Goal: Register for event/course

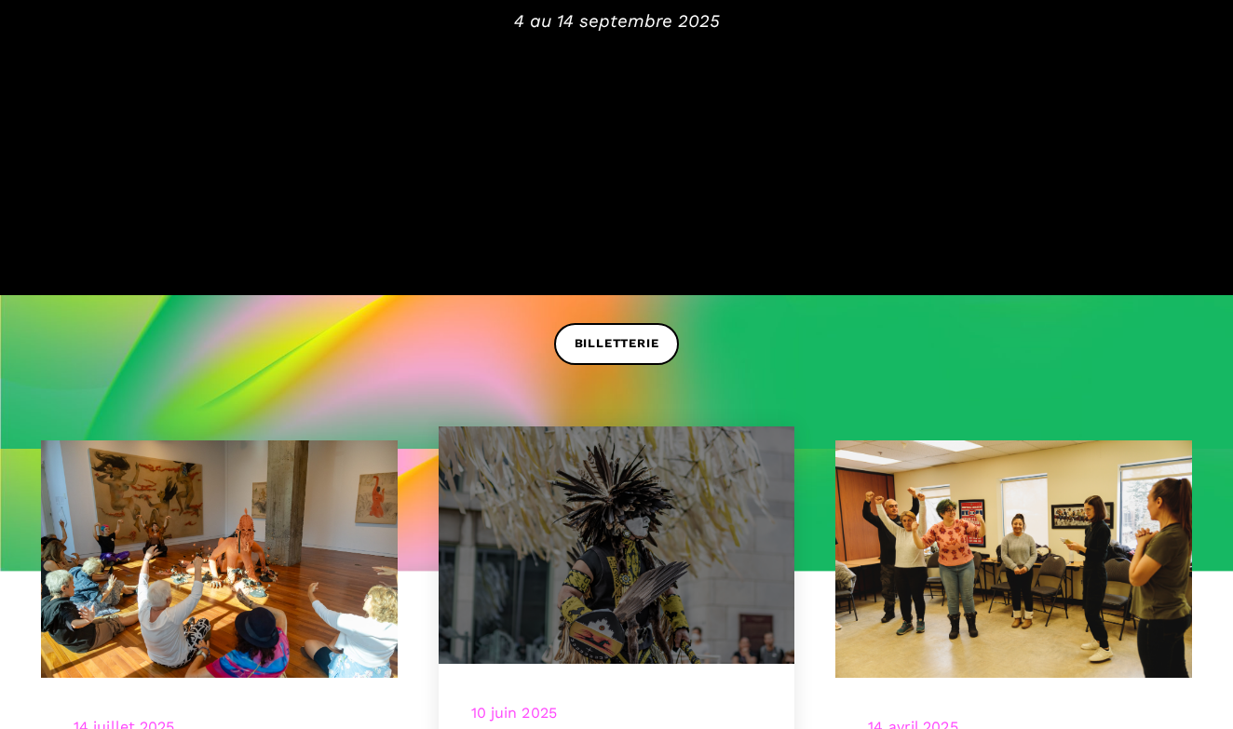
scroll to position [419, 0]
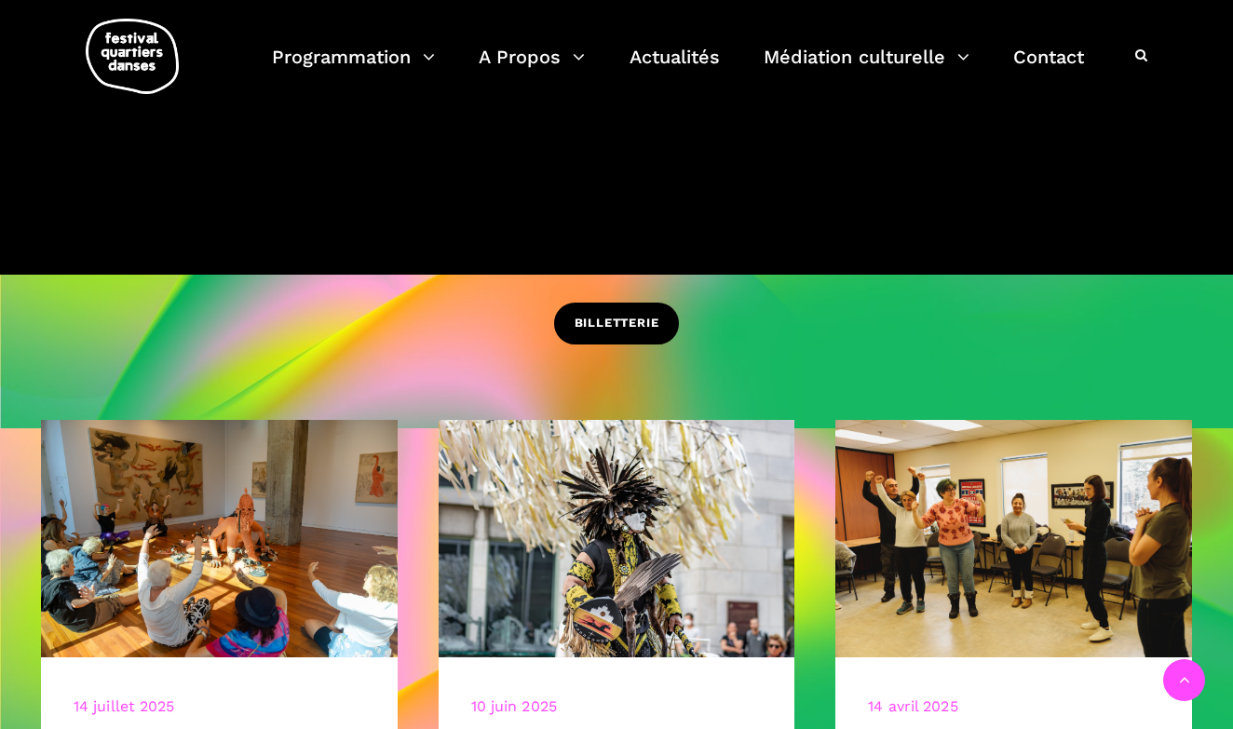
click at [627, 326] on span "BILLETTERIE" at bounding box center [617, 324] width 85 height 20
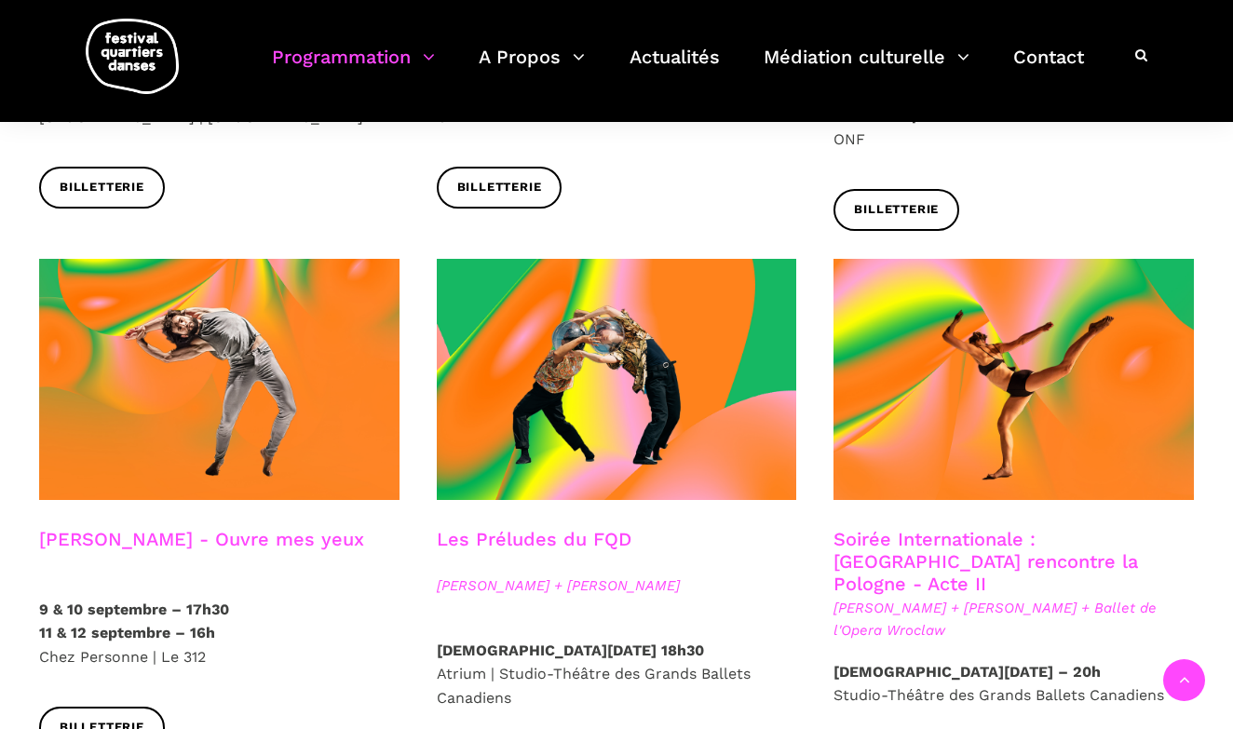
scroll to position [1583, 0]
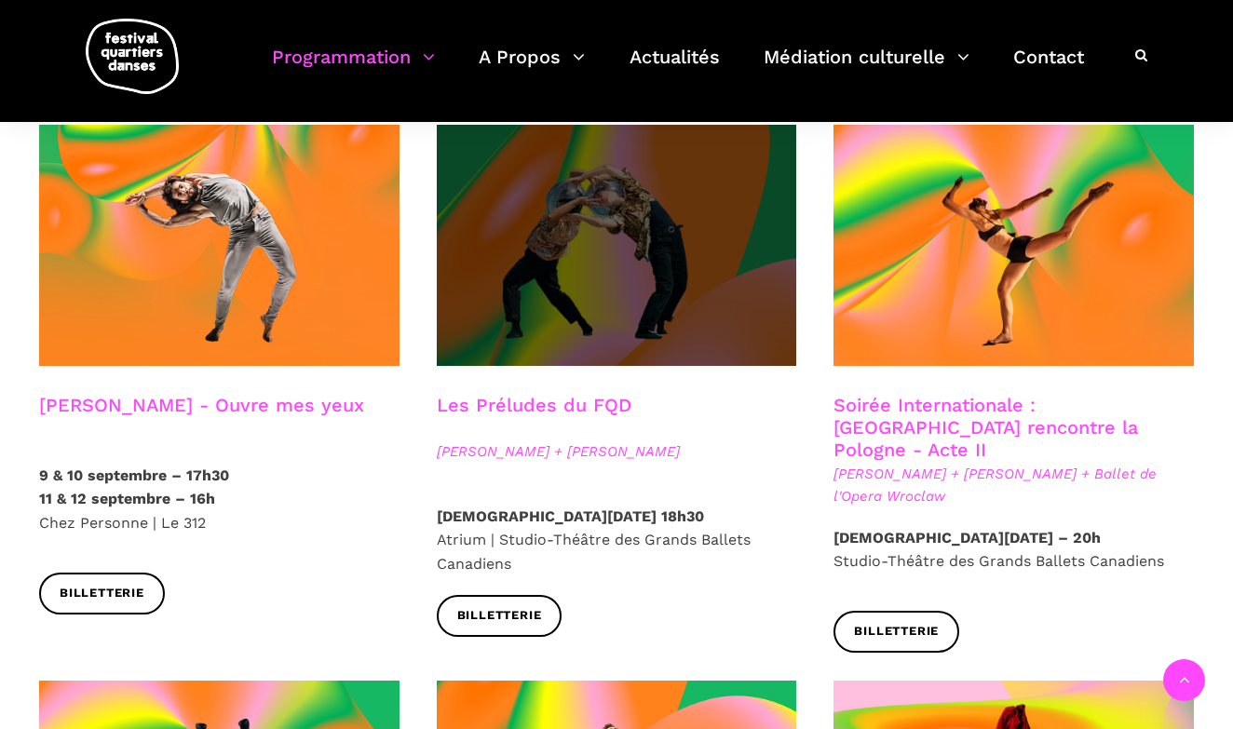
click at [533, 291] on span at bounding box center [617, 245] width 360 height 241
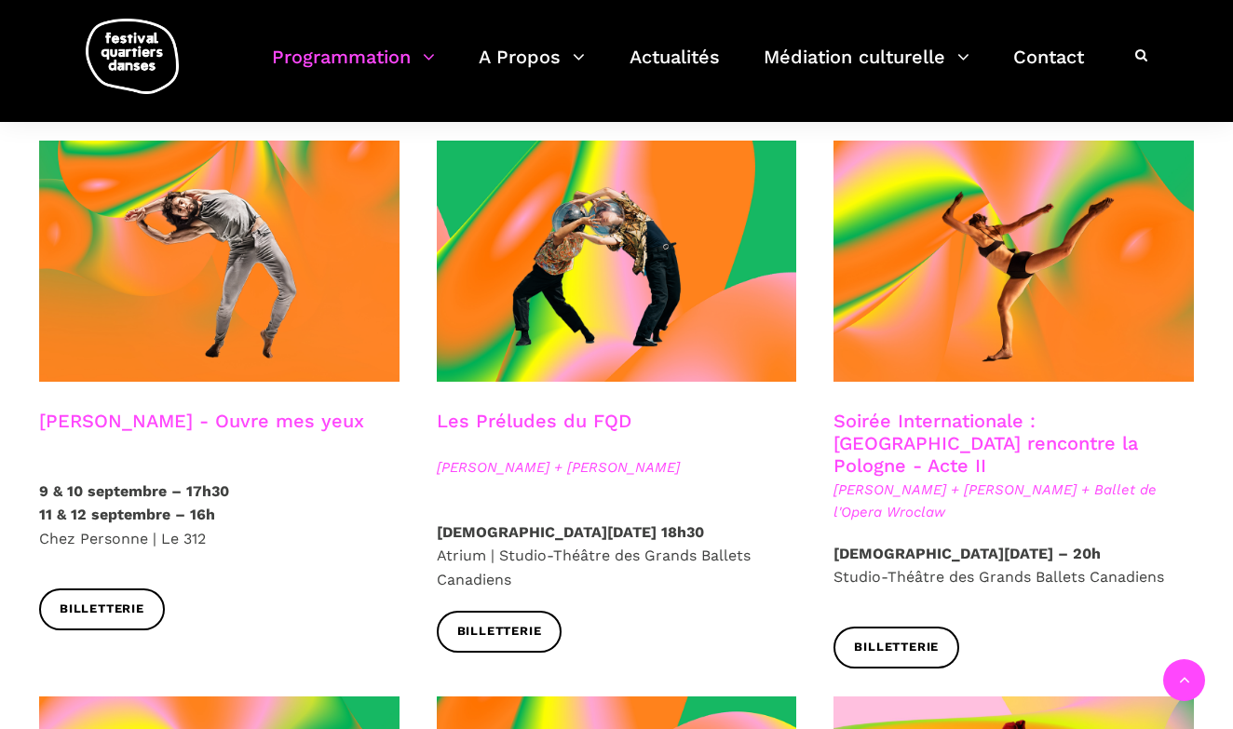
scroll to position [1556, 0]
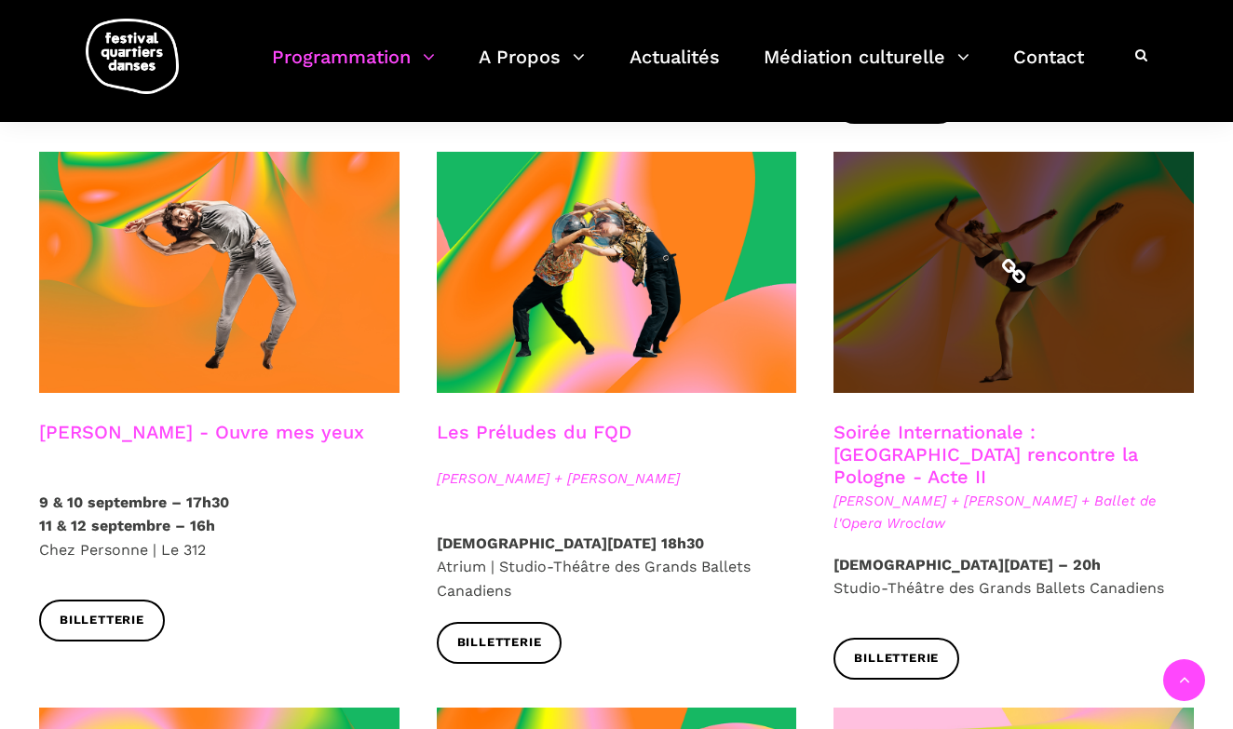
click at [969, 252] on span at bounding box center [1014, 272] width 360 height 241
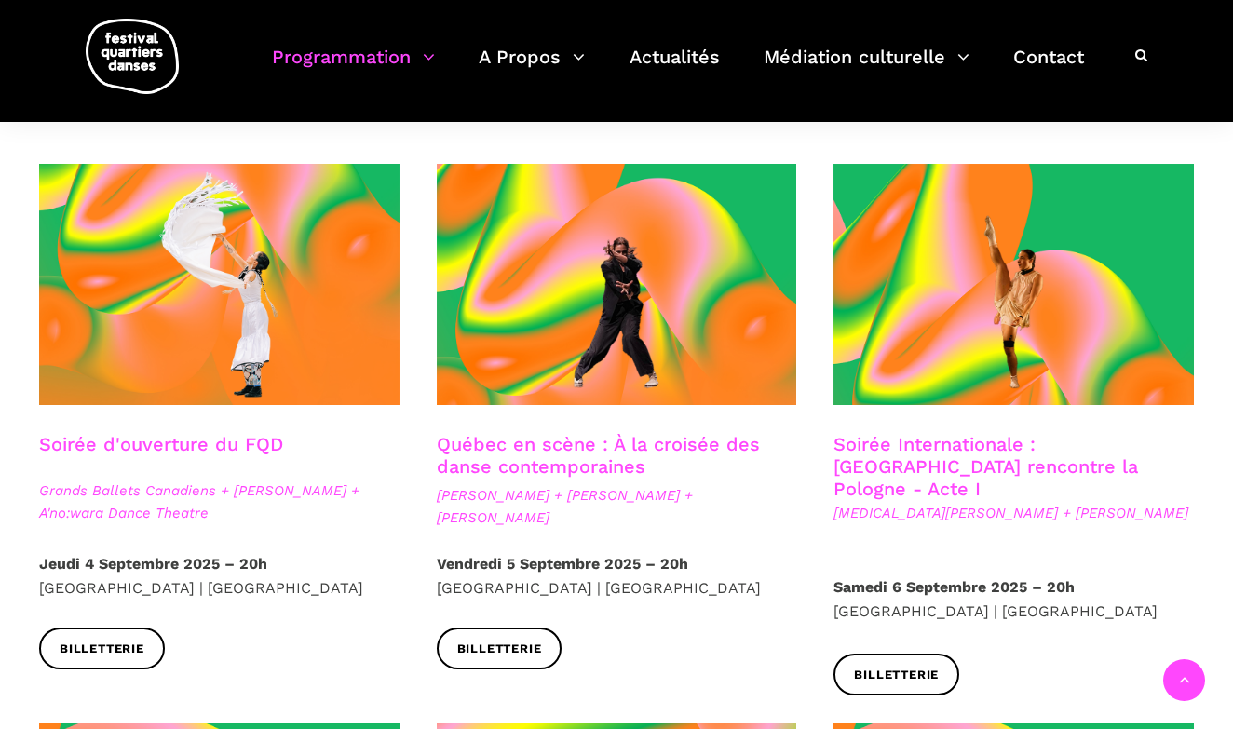
scroll to position [467, 0]
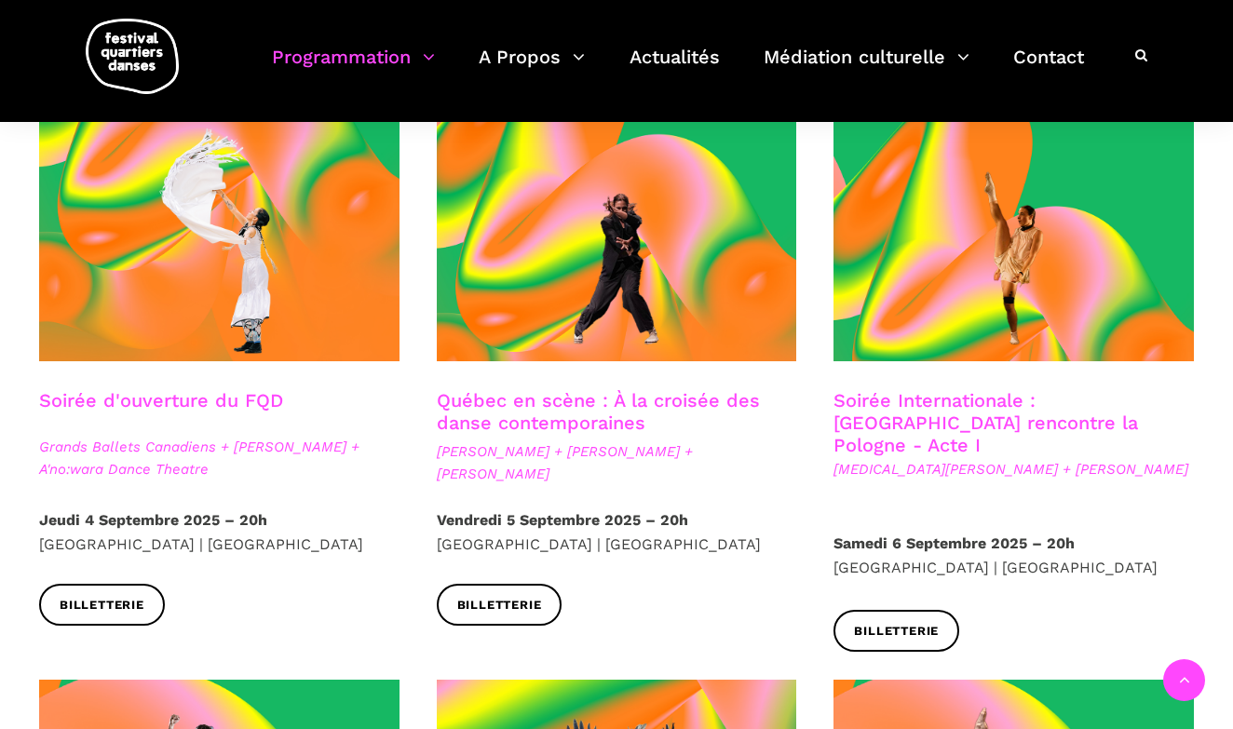
click at [941, 397] on link "Soirée Internationale : Montréal rencontre la Pologne - Acte I" at bounding box center [986, 422] width 305 height 67
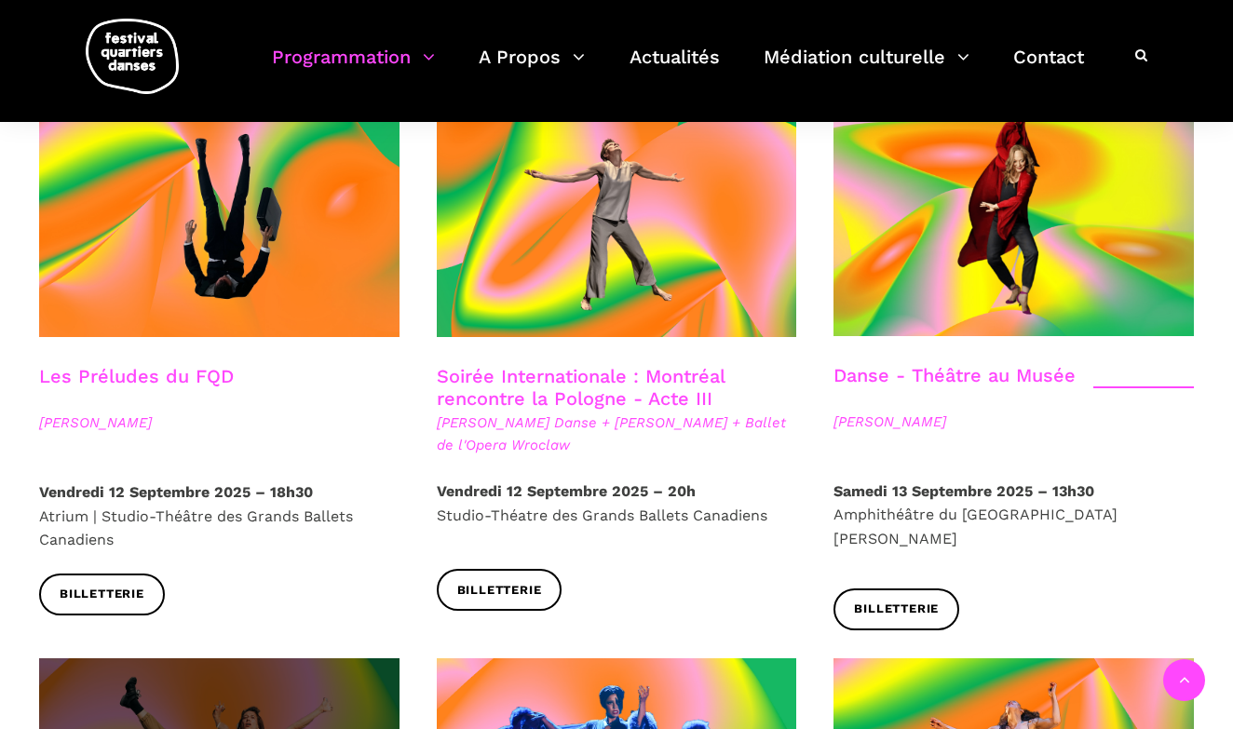
scroll to position [2090, 0]
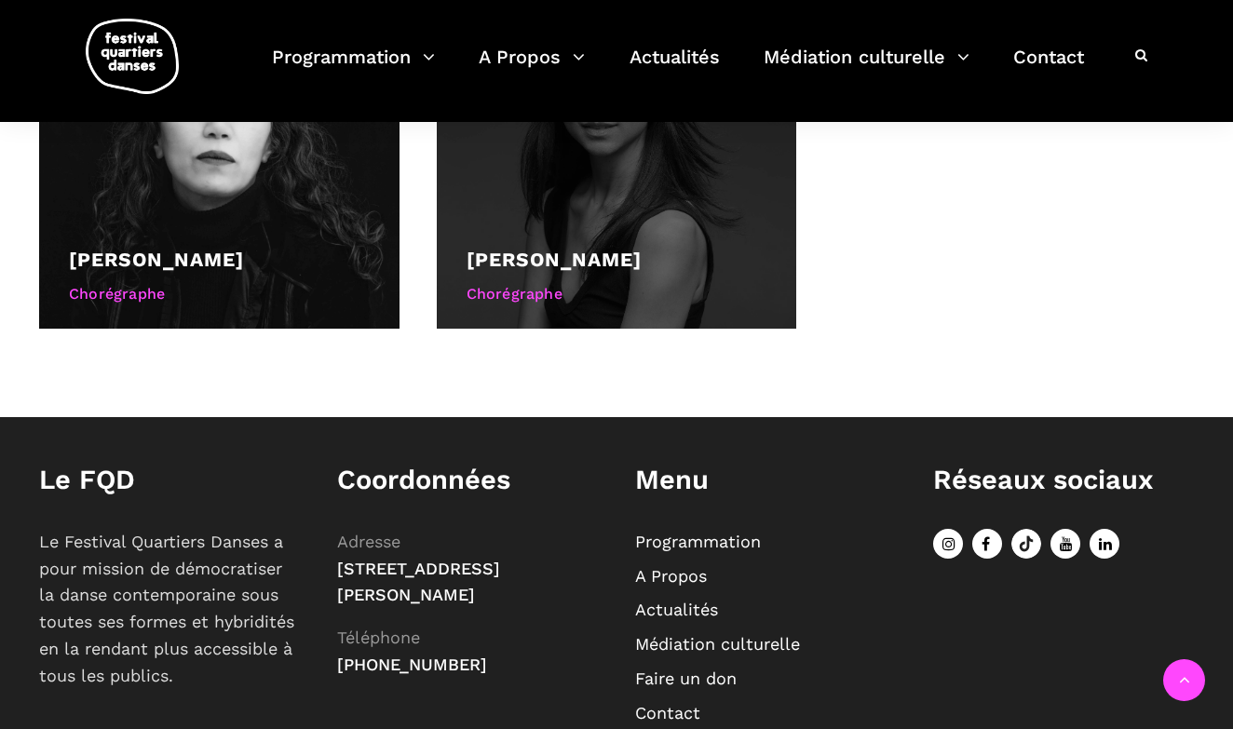
scroll to position [1390, 0]
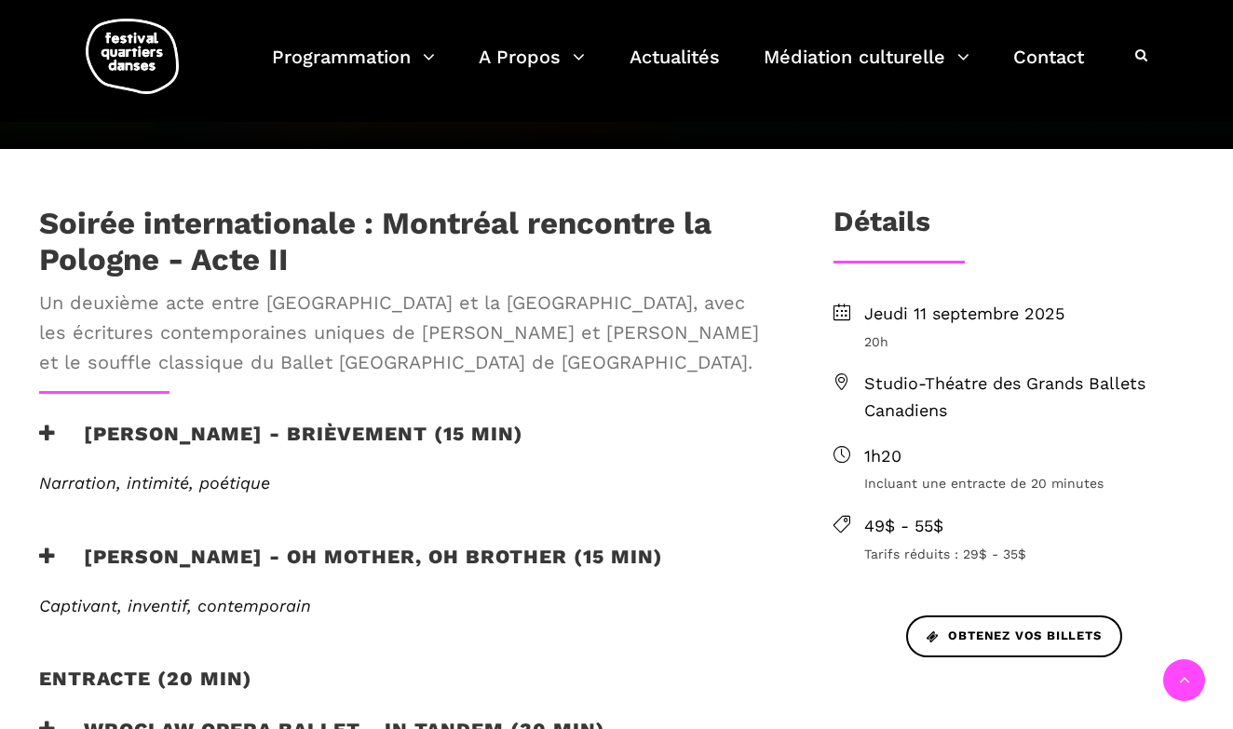
scroll to position [771, 0]
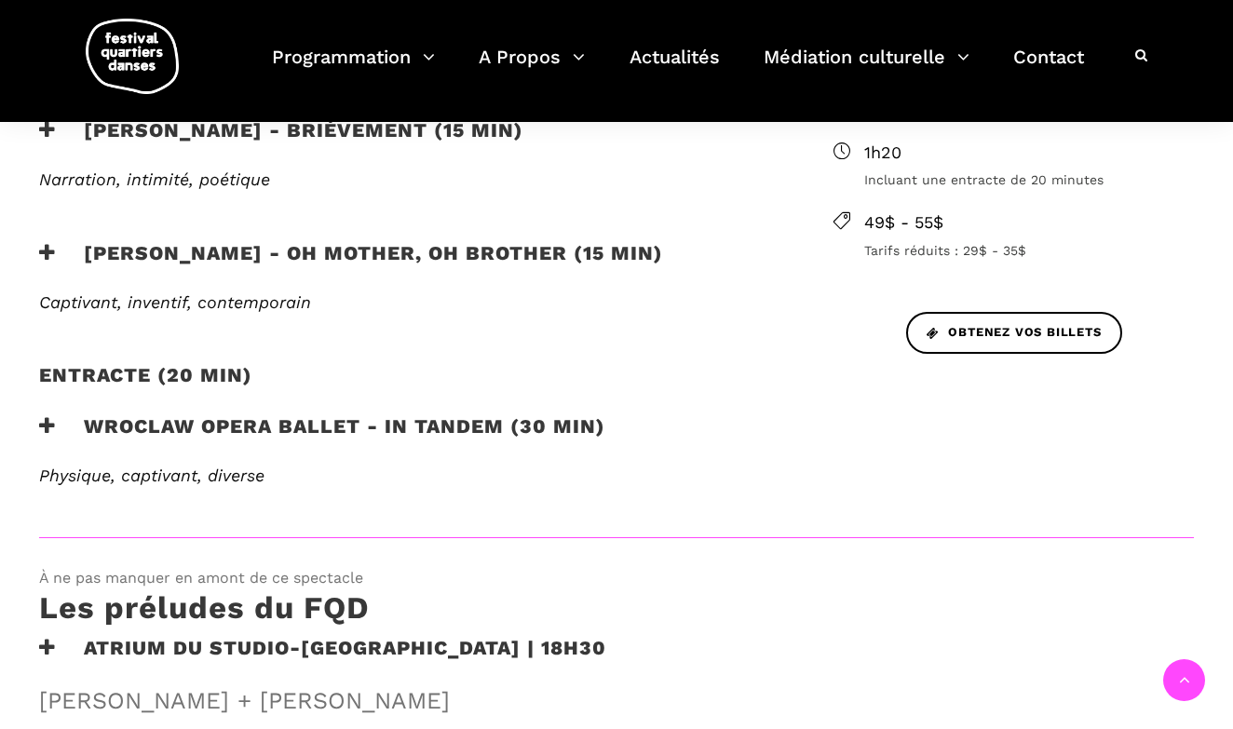
click at [47, 416] on icon at bounding box center [47, 426] width 17 height 20
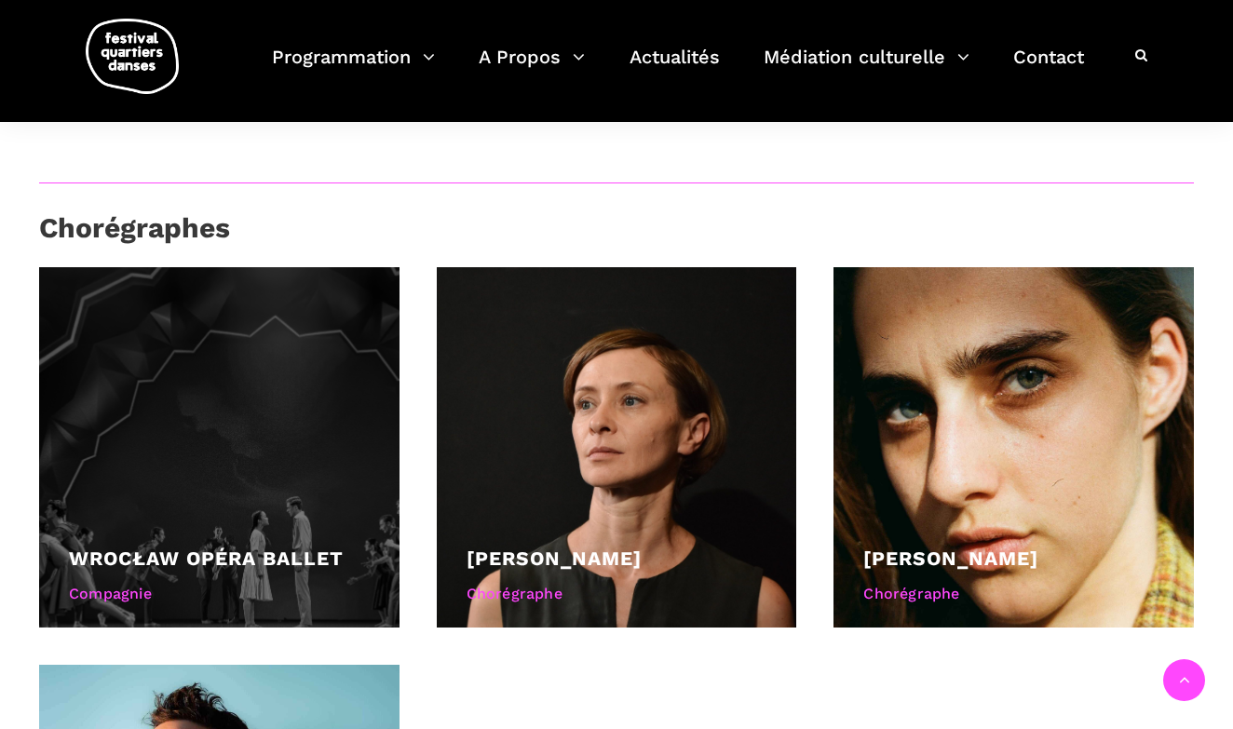
scroll to position [1539, 0]
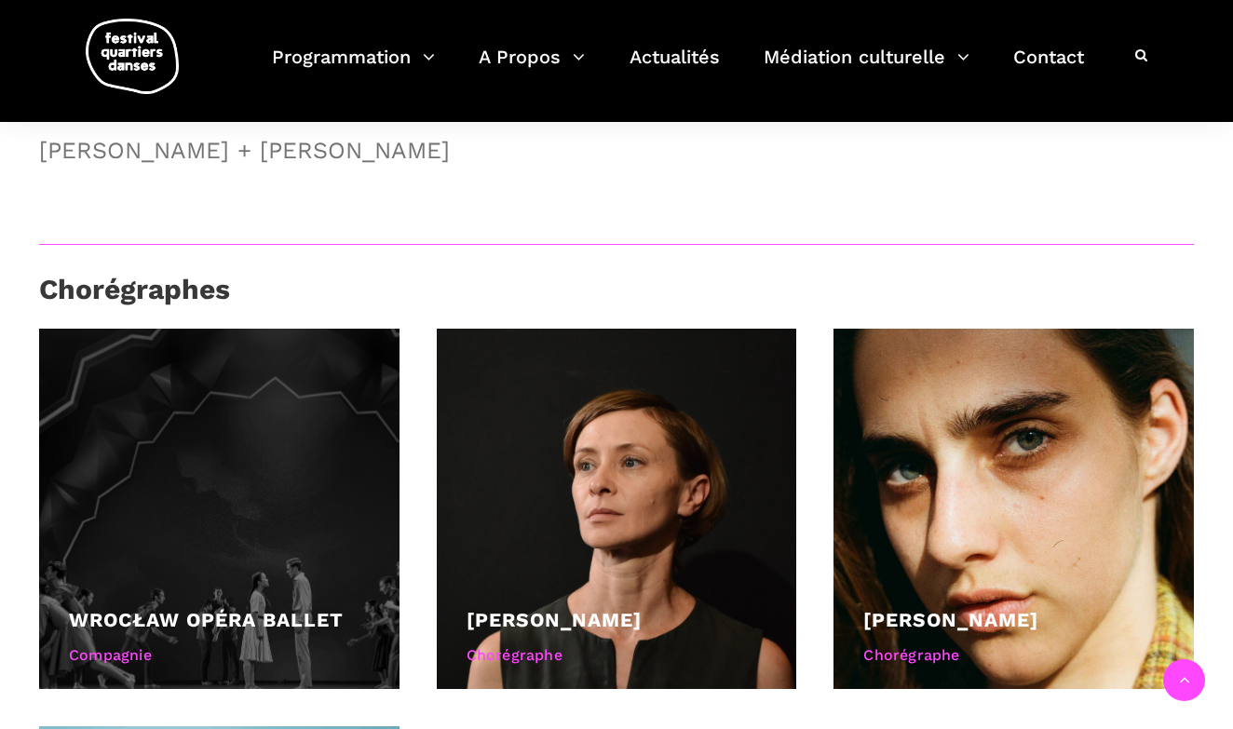
click at [333, 519] on div at bounding box center [219, 509] width 360 height 360
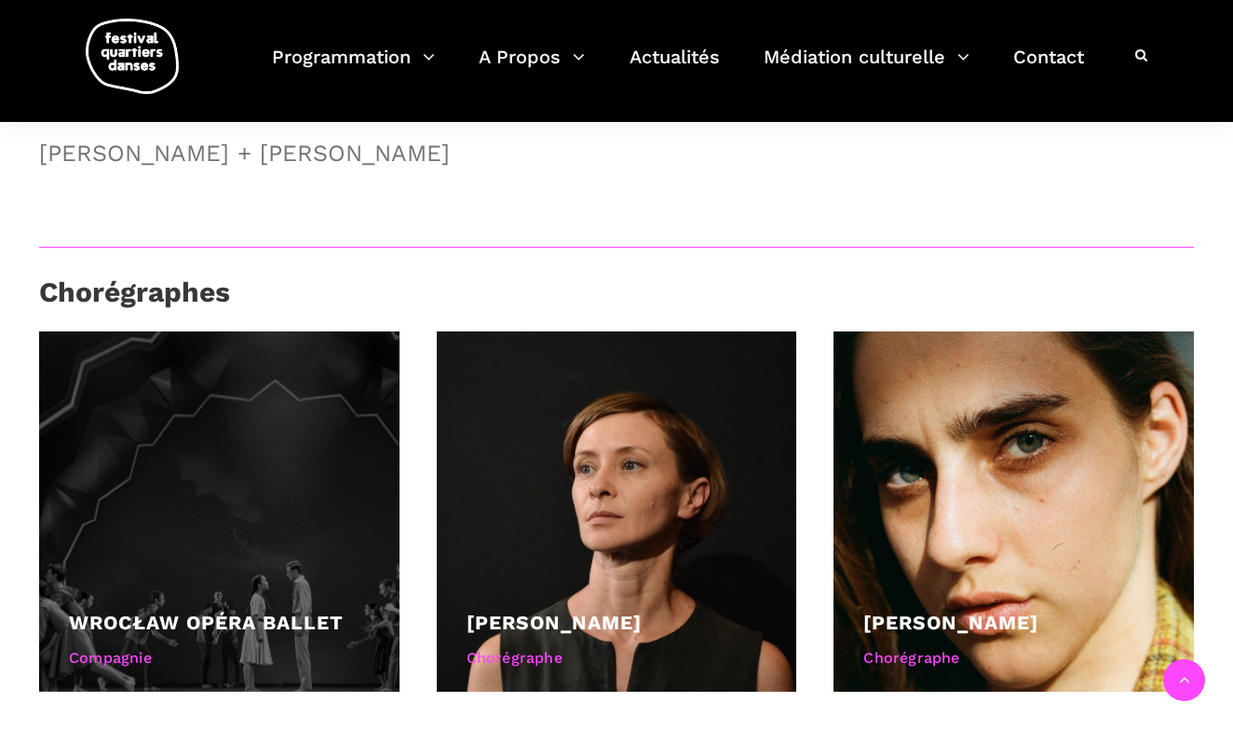
scroll to position [1543, 0]
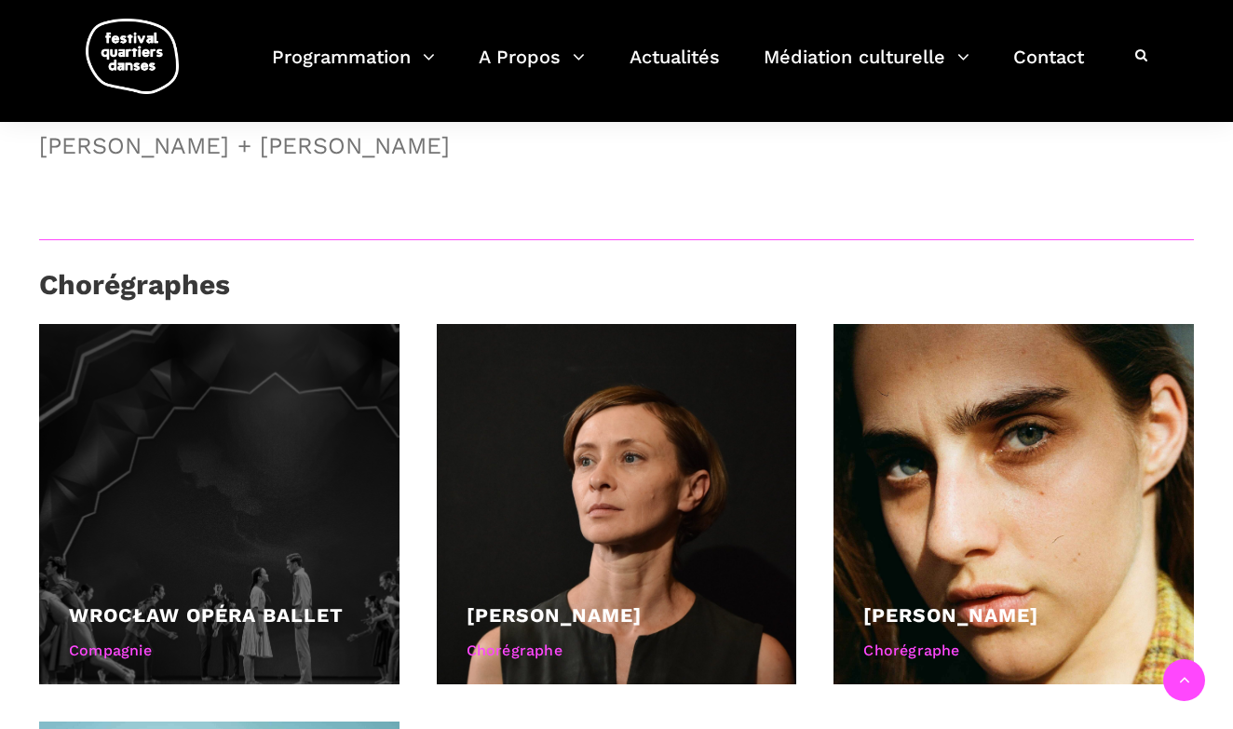
click at [321, 617] on link "Wrocław Opéra Ballet" at bounding box center [206, 615] width 275 height 23
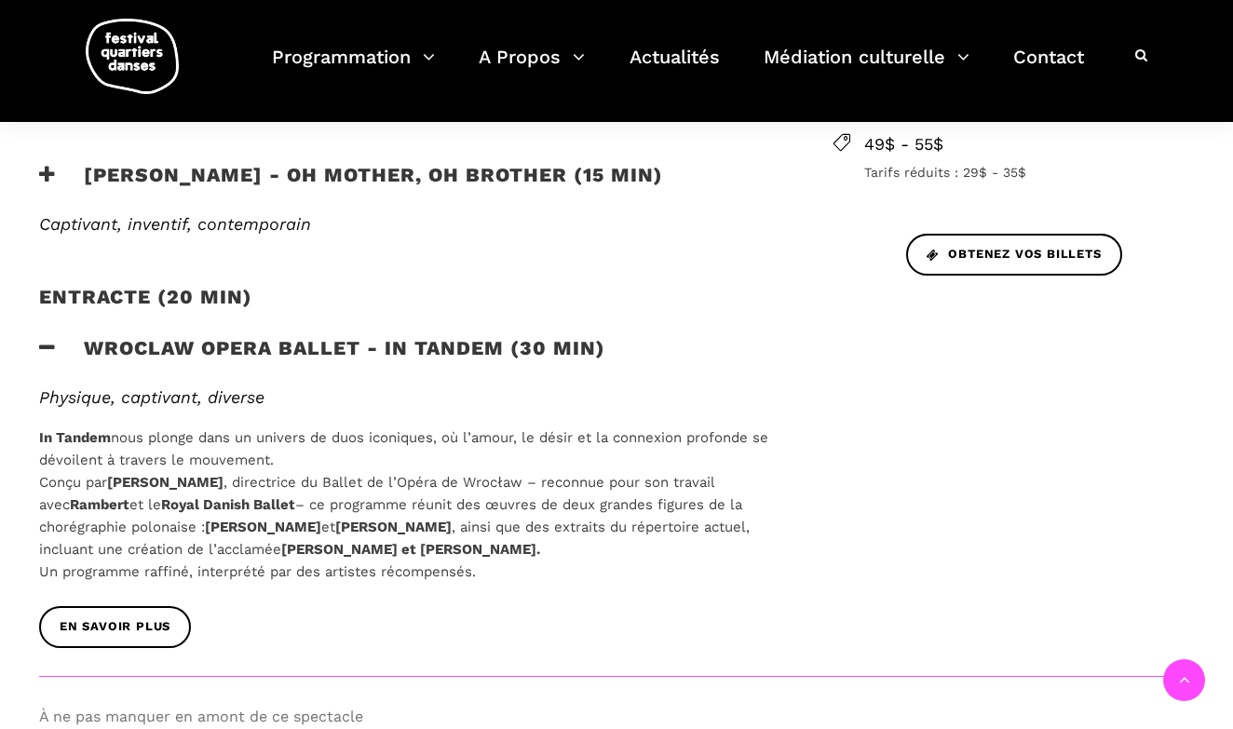
scroll to position [887, 0]
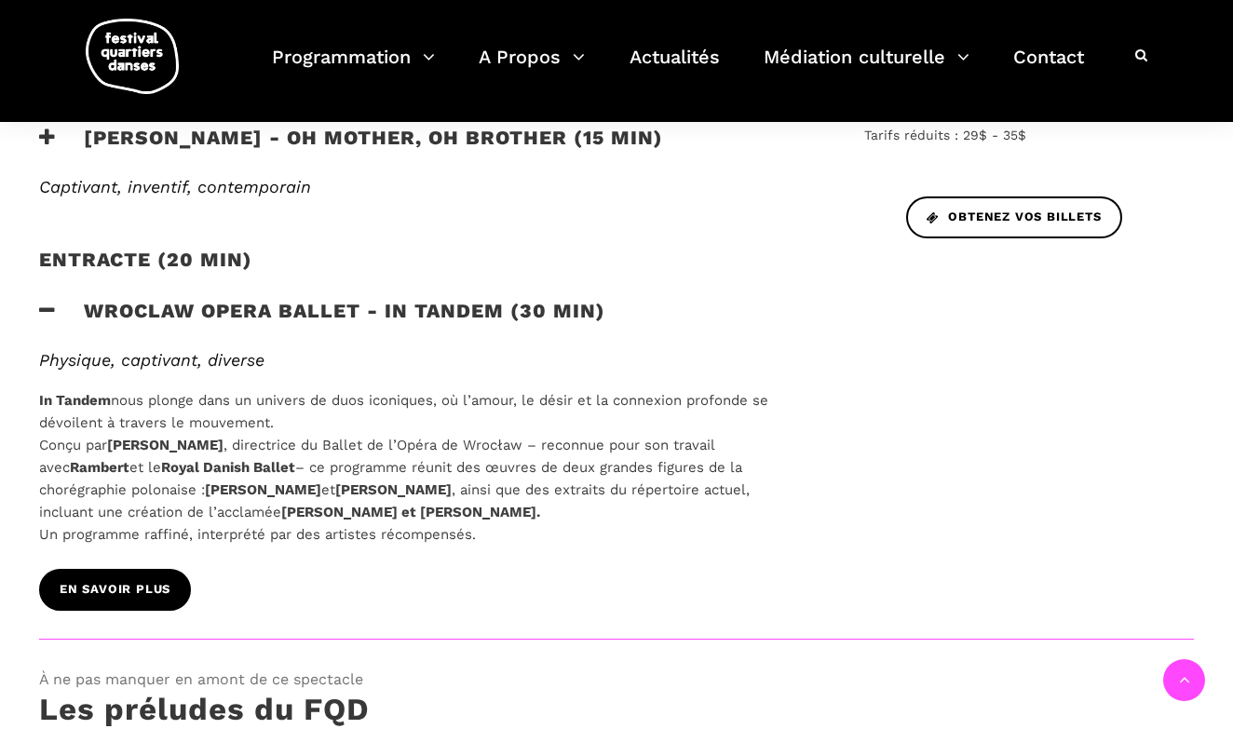
click at [99, 581] on span "EN SAVOIR PLUS" at bounding box center [115, 590] width 111 height 20
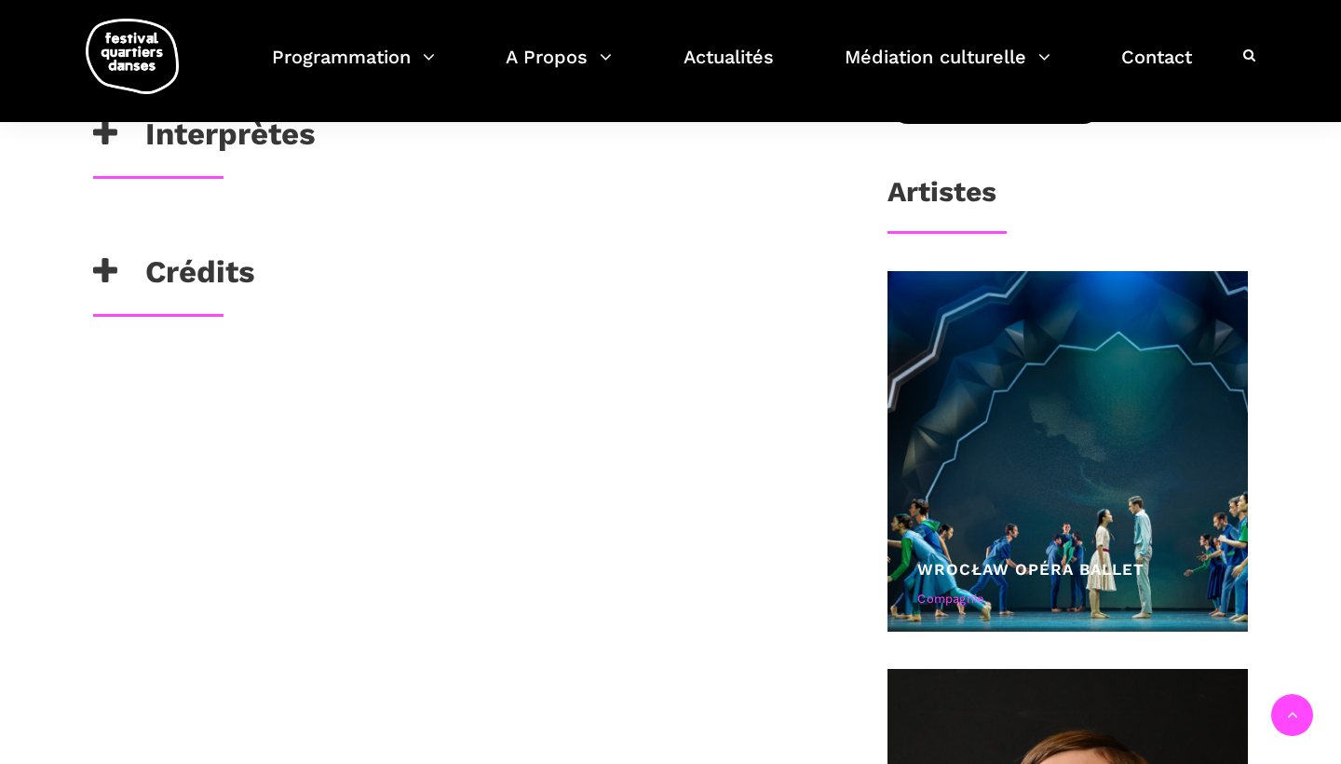
scroll to position [814, 0]
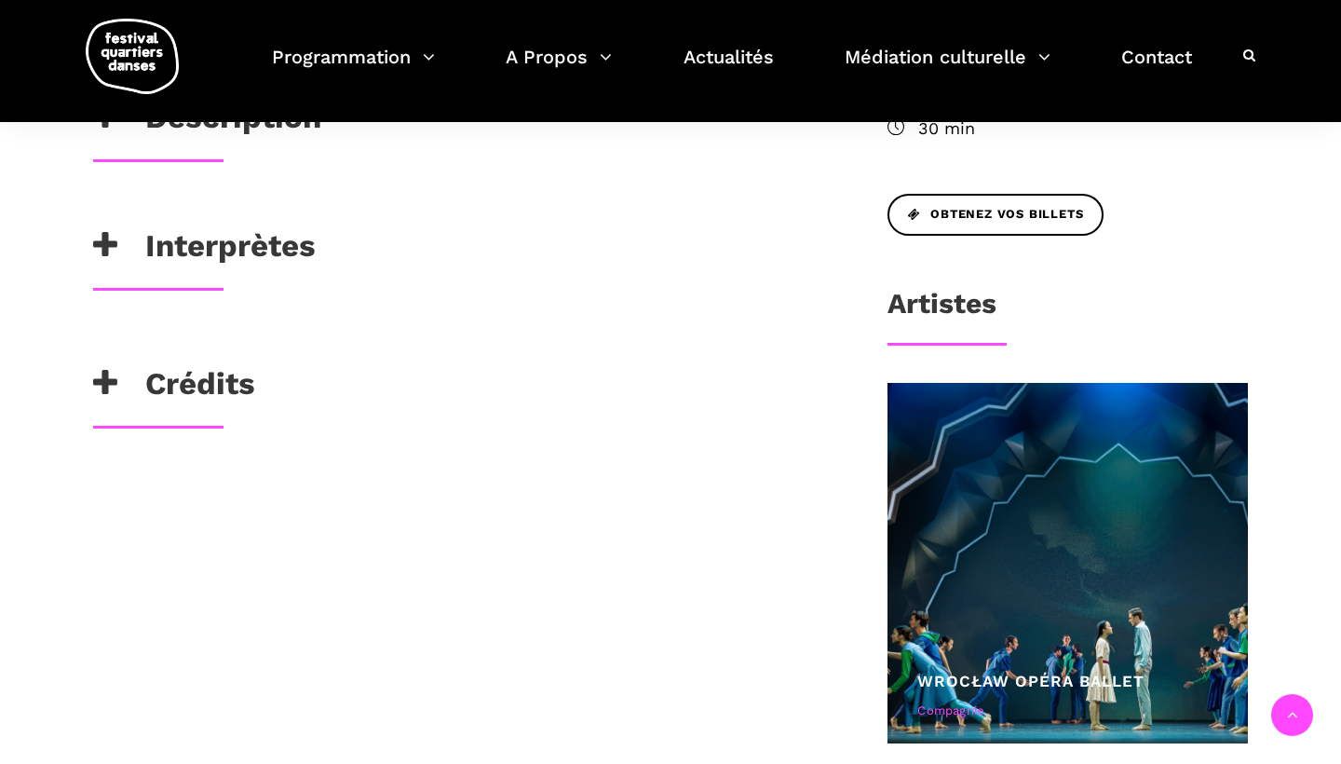
click at [110, 379] on icon at bounding box center [105, 383] width 24 height 31
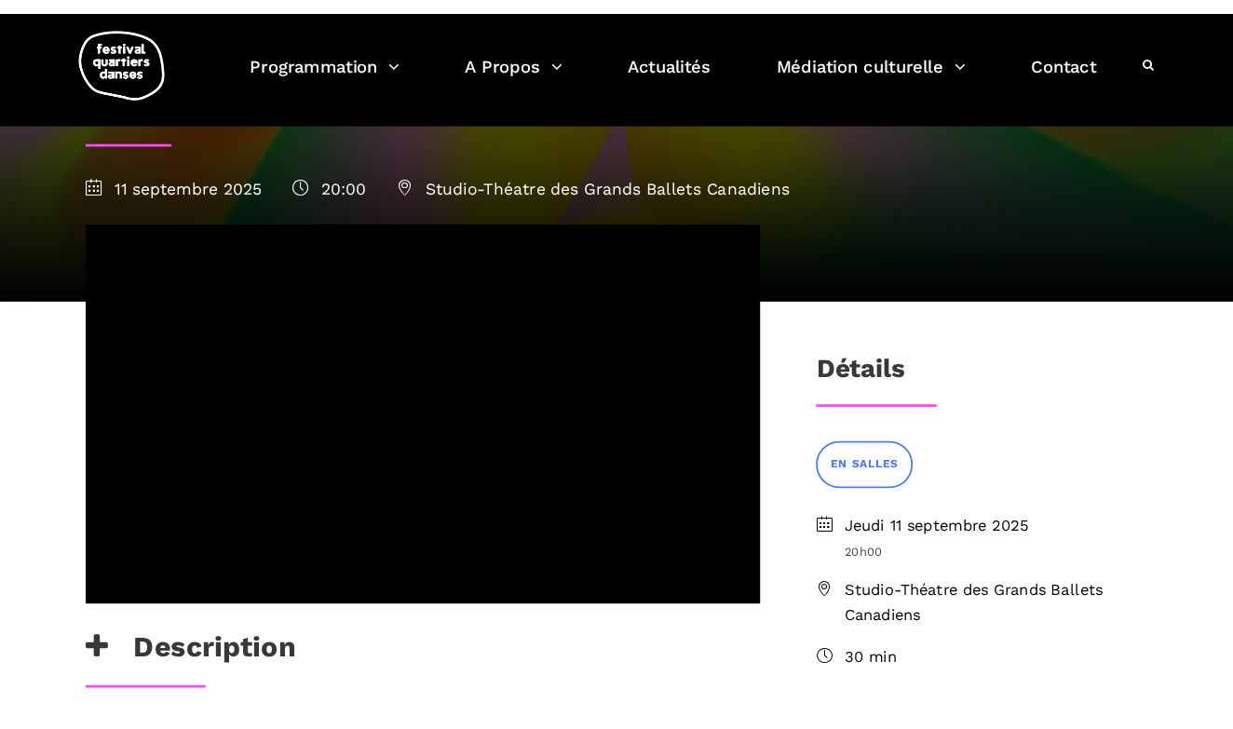
scroll to position [242, 0]
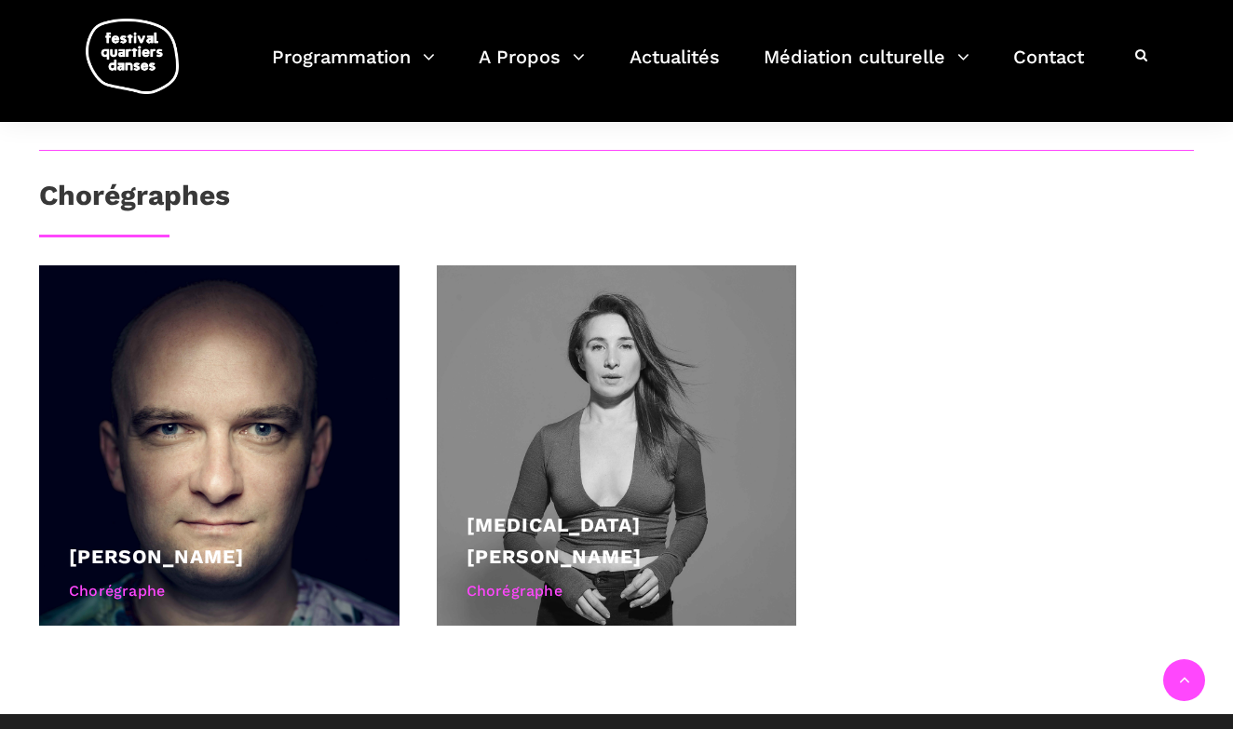
scroll to position [1070, 0]
